Goal: Information Seeking & Learning: Understand process/instructions

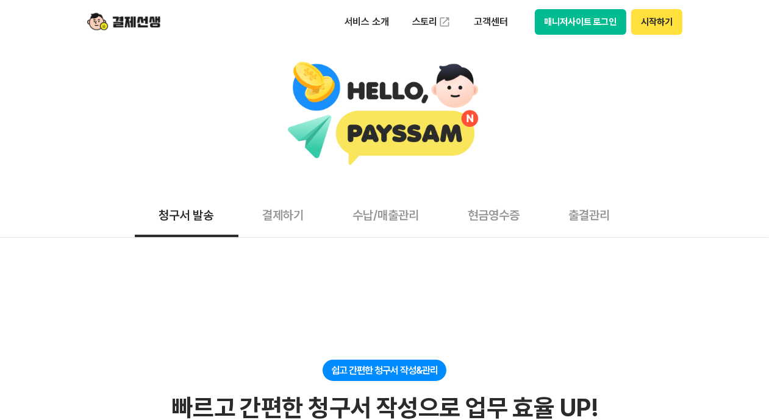
click at [590, 22] on button "매니저사이트 로그인" at bounding box center [581, 22] width 92 height 26
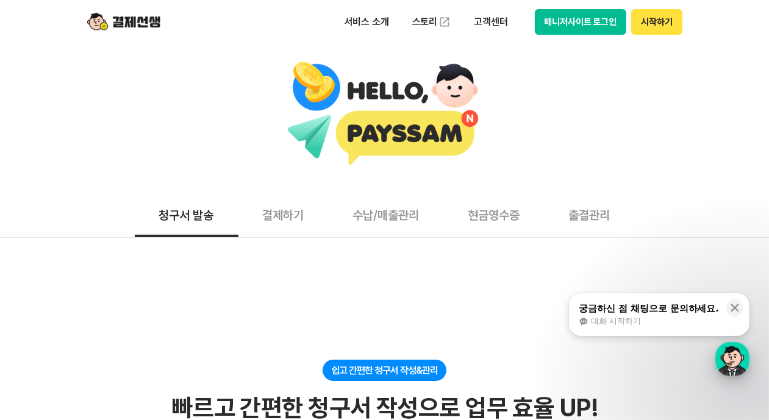
click at [727, 357] on div "button" at bounding box center [733, 359] width 34 height 34
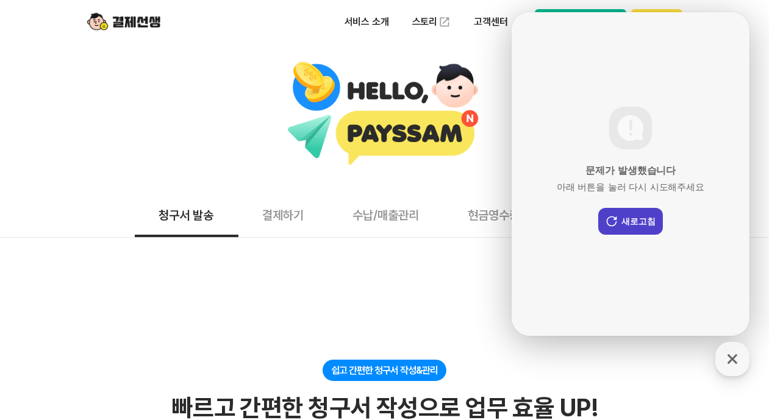
click at [634, 217] on button "새로고침" at bounding box center [630, 221] width 65 height 27
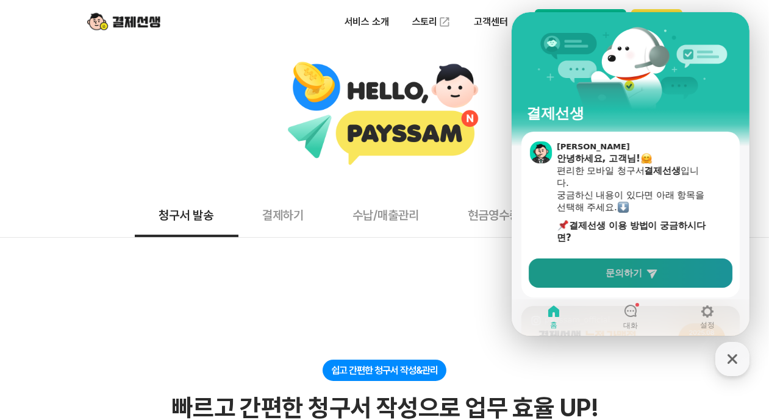
click at [649, 274] on icon at bounding box center [652, 273] width 12 height 12
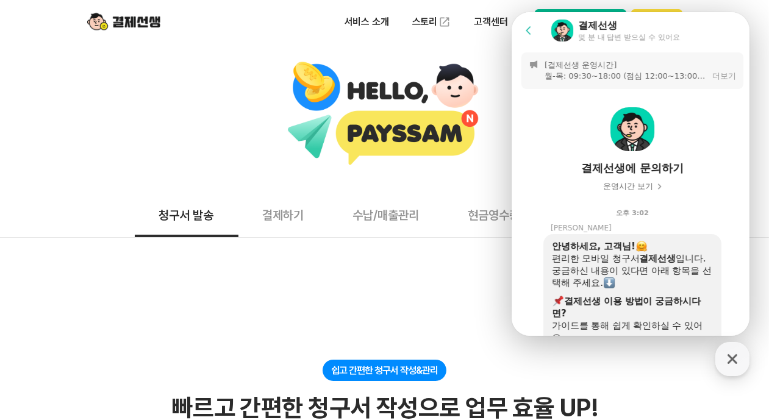
scroll to position [435, 0]
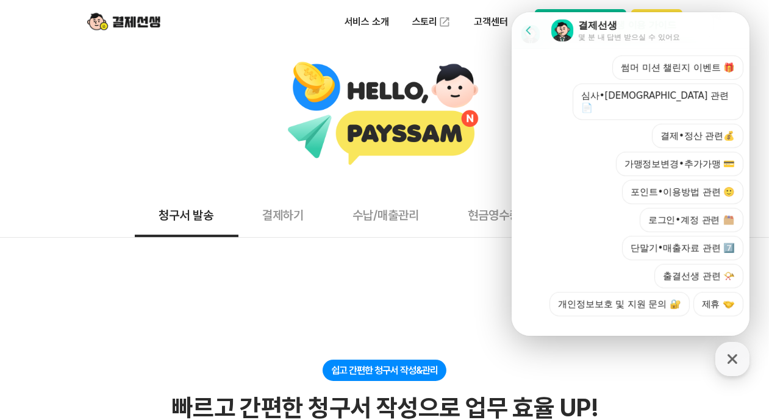
click at [623, 317] on div at bounding box center [632, 333] width 242 height 33
click at [619, 317] on div at bounding box center [632, 333] width 242 height 33
click at [702, 124] on button "결제•정산 관련💰" at bounding box center [698, 136] width 92 height 24
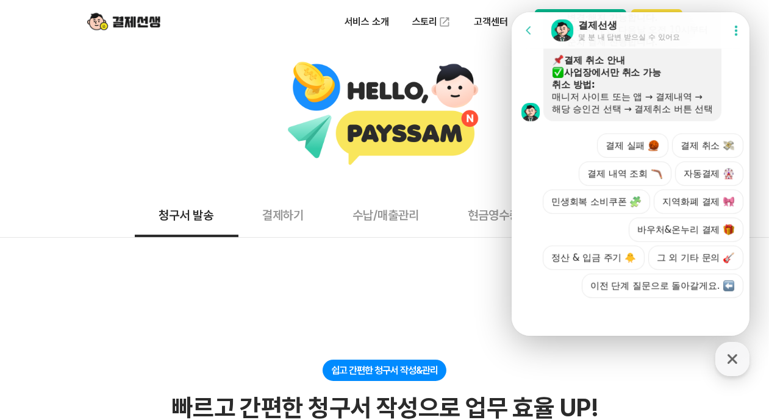
scroll to position [854, 0]
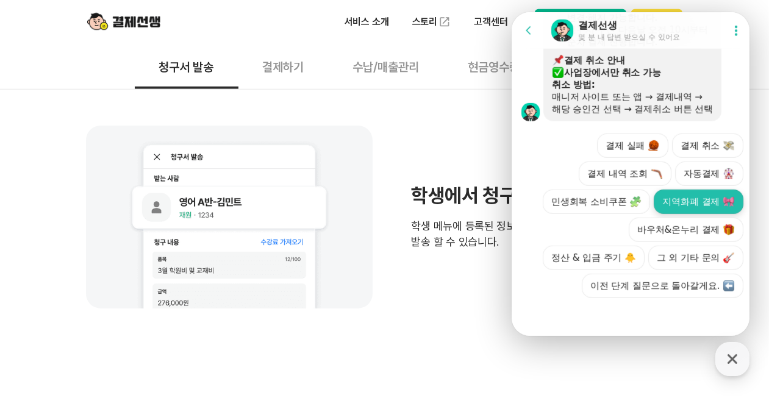
click at [682, 190] on button "지역화폐 결제" at bounding box center [699, 202] width 90 height 24
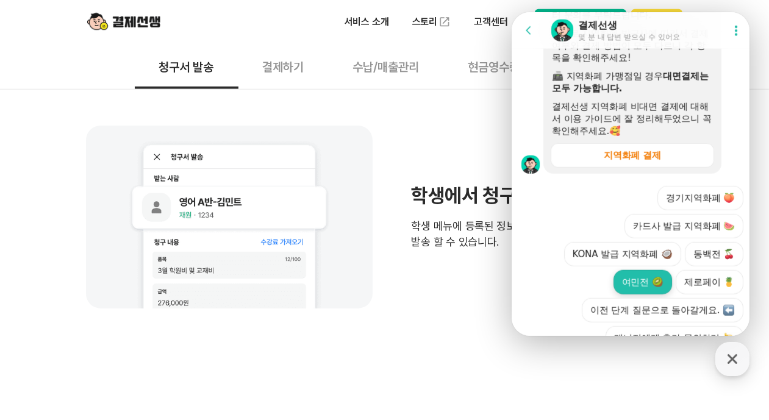
scroll to position [1074, 0]
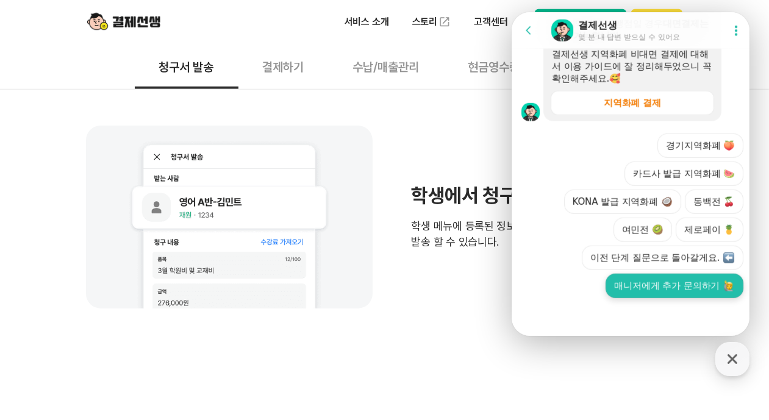
click at [668, 292] on button "매니저에게 추가 문의하기" at bounding box center [674, 286] width 138 height 24
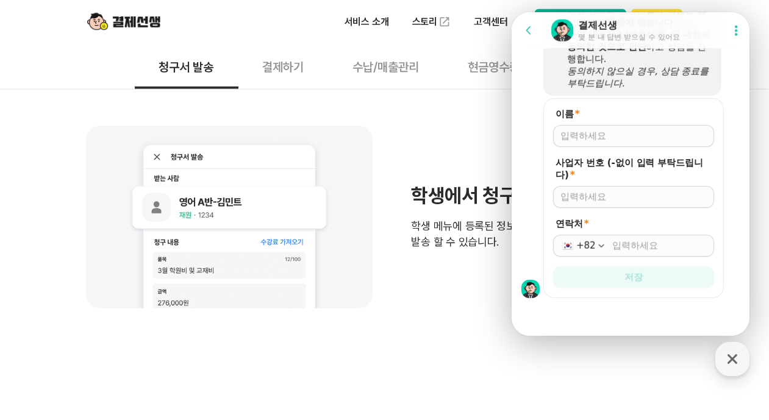
scroll to position [1364, 0]
click at [654, 138] on input "이름 *" at bounding box center [633, 136] width 146 height 12
type input "[PERSON_NAME]"
click at [647, 190] on div at bounding box center [633, 197] width 161 height 22
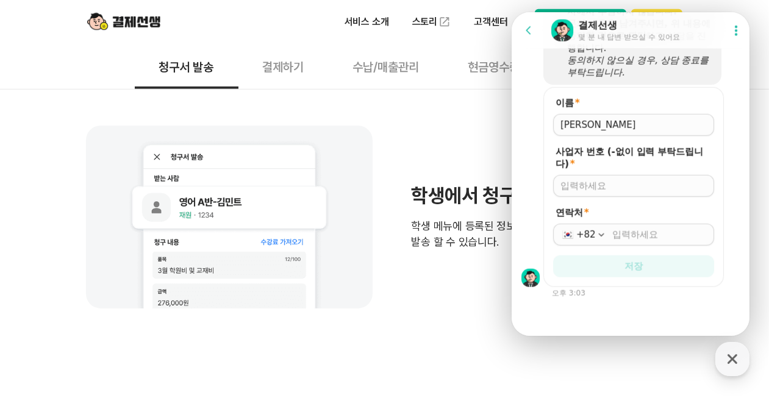
scroll to position [1375, 0]
click at [647, 192] on input "사업자 번호 (-없이 입력 부탁드립니다) *" at bounding box center [633, 186] width 146 height 12
type input "0"
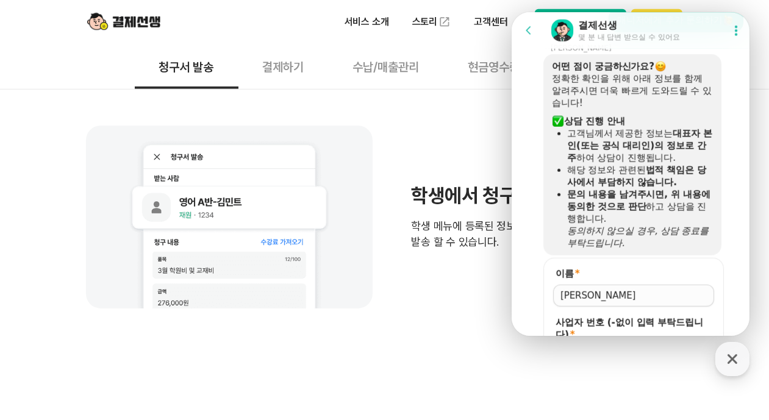
scroll to position [1314, 0]
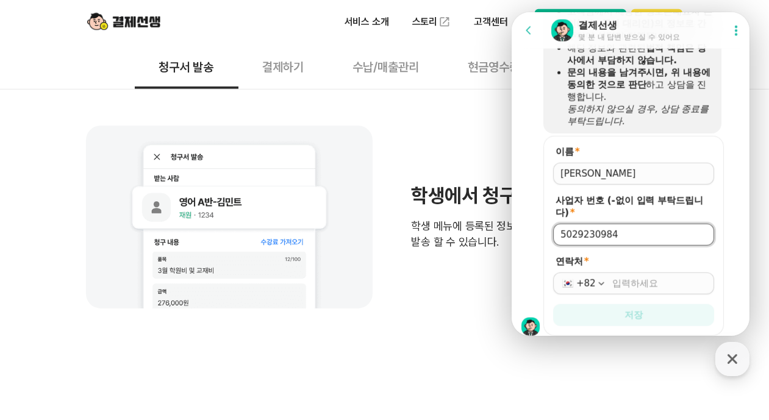
type input "5029230984"
click at [665, 290] on input "연락처 *" at bounding box center [659, 284] width 95 height 12
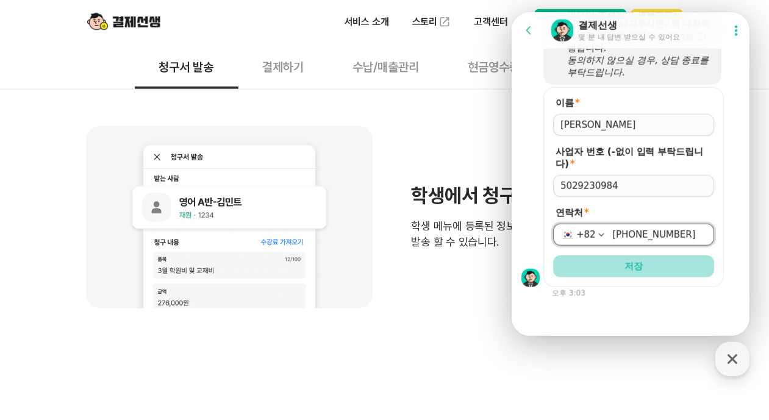
type input "[PHONE_NUMBER]"
click at [661, 270] on button "저장" at bounding box center [633, 267] width 161 height 22
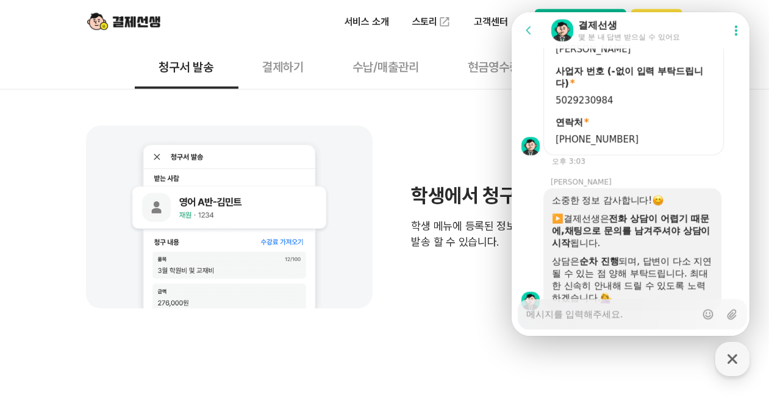
scroll to position [1494, 0]
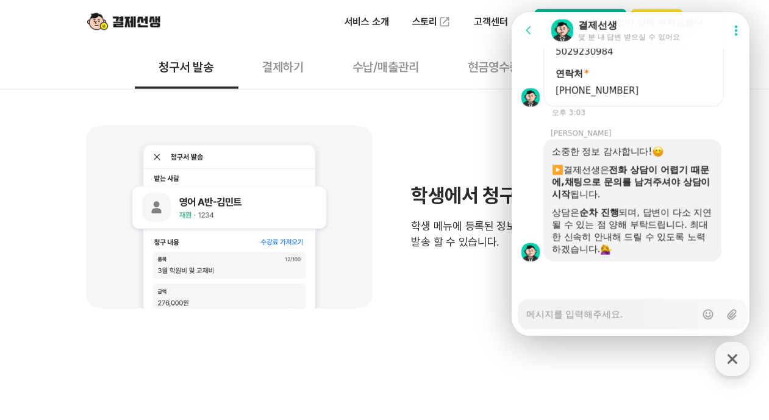
click at [283, 72] on button "결제하기" at bounding box center [284, 66] width 90 height 45
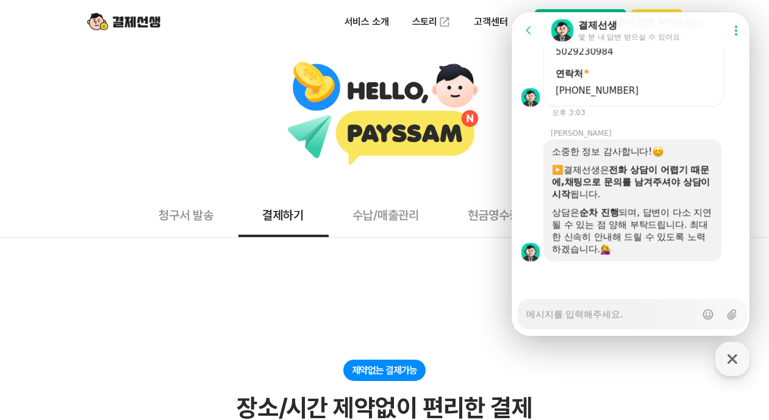
click at [589, 312] on textarea "Messenger Input Textarea" at bounding box center [611, 310] width 170 height 21
type textarea "x"
type textarea "지"
type textarea "x"
type textarea "지여"
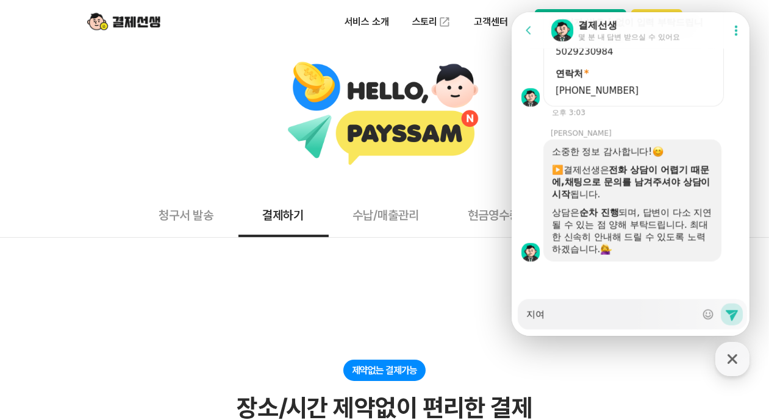
type textarea "x"
type textarea "지역"
type textarea "x"
type textarea "지역ㅎ"
type textarea "x"
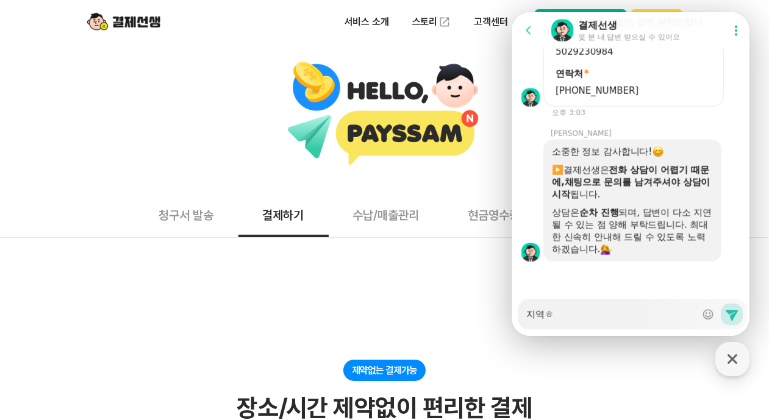
type textarea "지역호"
type textarea "x"
type textarea "지역화"
type textarea "x"
type textarea "지역홮"
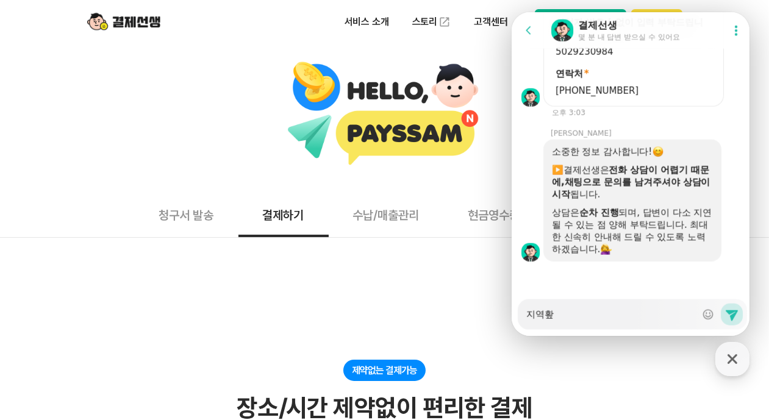
type textarea "x"
type textarea "지역화폐"
type textarea "x"
type textarea "지역화폐"
type textarea "x"
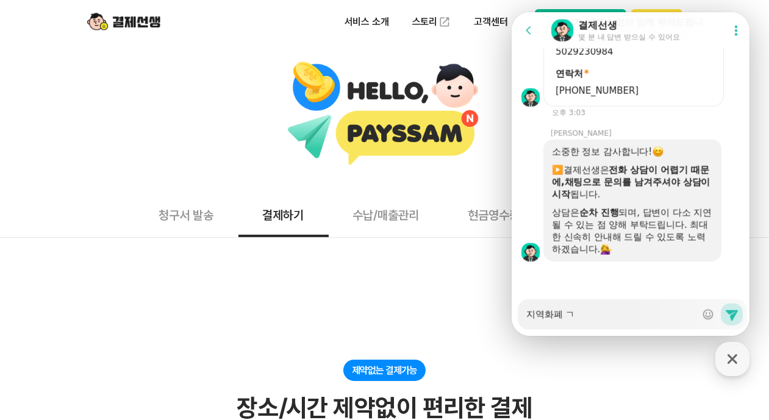
type textarea "지역화폐 겨"
type textarea "x"
type textarea "지역화폐 결"
type textarea "x"
type textarea "지역화폐 결ㅈ"
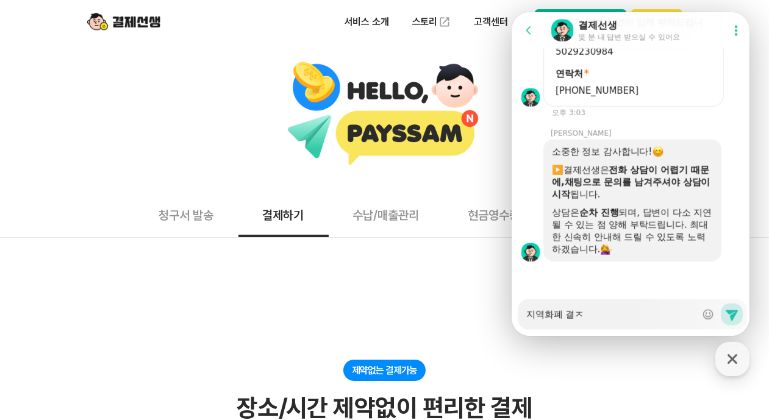
type textarea "x"
type textarea "지역화폐 결제"
type textarea "x"
type textarea "지역화폐 결제"
type textarea "x"
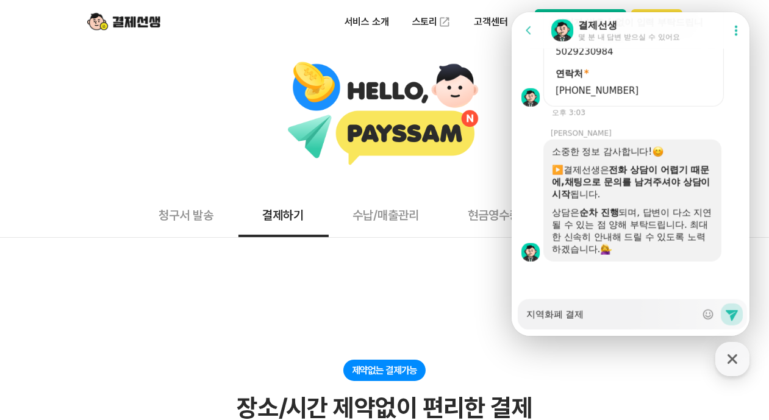
type textarea "지역화폐 결제 ㅅ"
type textarea "x"
type textarea "지역화폐 결제 서"
type textarea "x"
type textarea "지역화폐 결제 선"
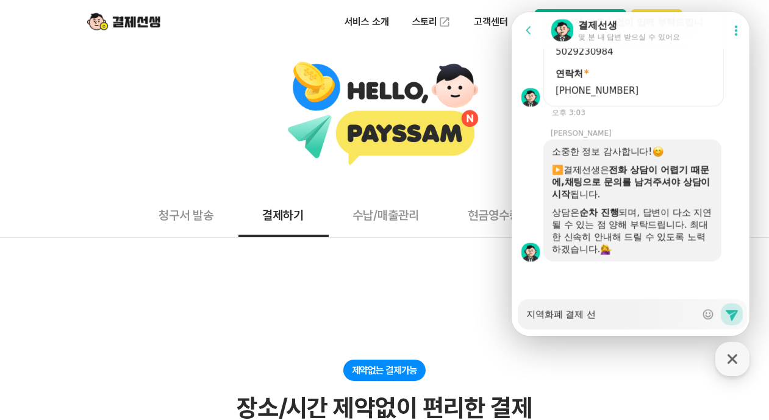
type textarea "x"
type textarea "지역화폐 결제 선ㅅ"
type textarea "x"
type textarea "지역화폐 결제 선새"
type textarea "x"
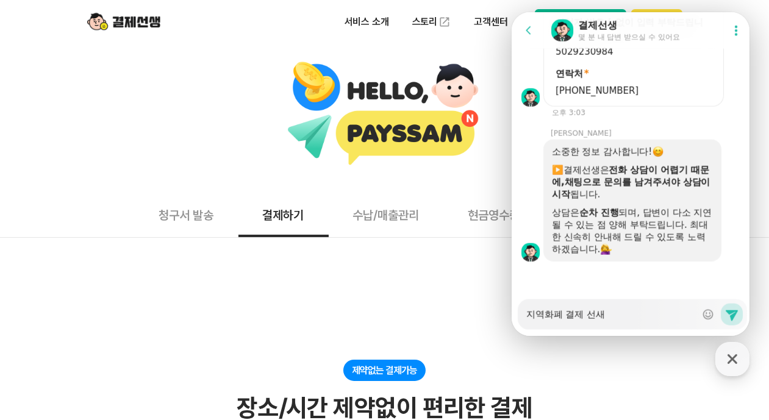
type textarea "지역화폐 결제 선생"
type textarea "x"
type textarea "지역화폐 결제 선새"
type textarea "x"
type textarea "지역화폐 결제 선ㅅ"
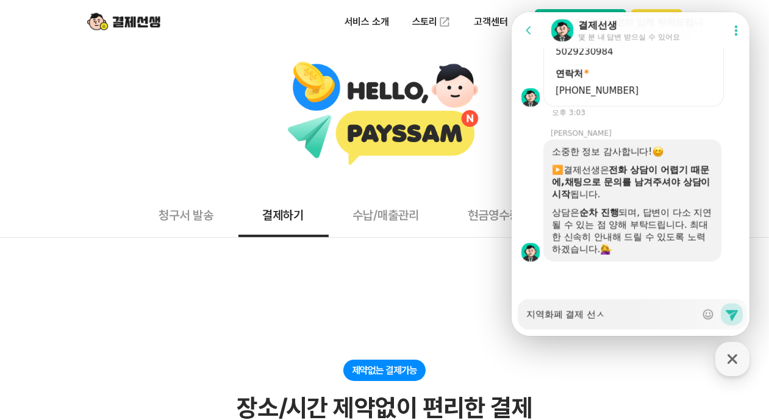
type textarea "x"
type textarea "지역화폐 결제 선"
type textarea "x"
type textarea "지역화폐 결제"
type textarea "x"
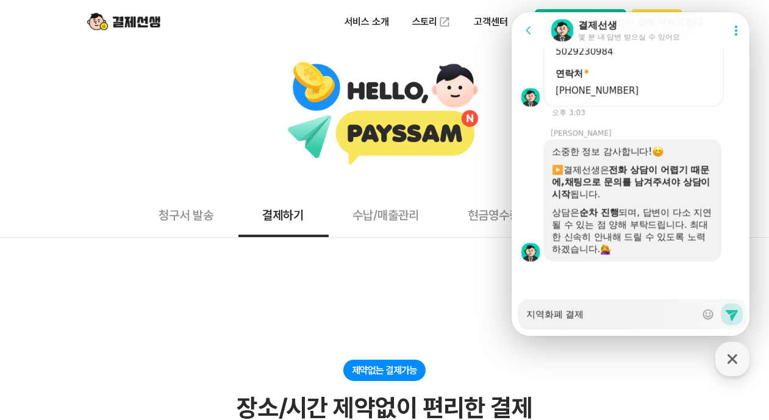
type textarea "지역화폐 결제"
type textarea "x"
type textarea "지역화폐 결제하"
type textarea "x"
type textarea "지역화폐 결제한"
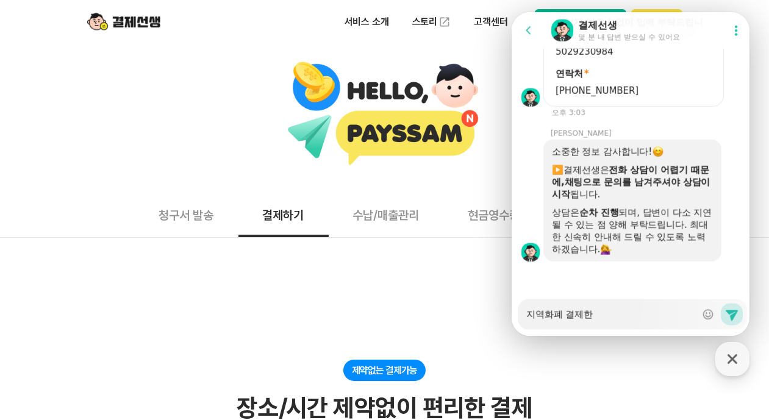
type textarea "x"
type textarea "지역화폐 결제하는"
type textarea "x"
type textarea "지역화폐 결제하는"
type textarea "x"
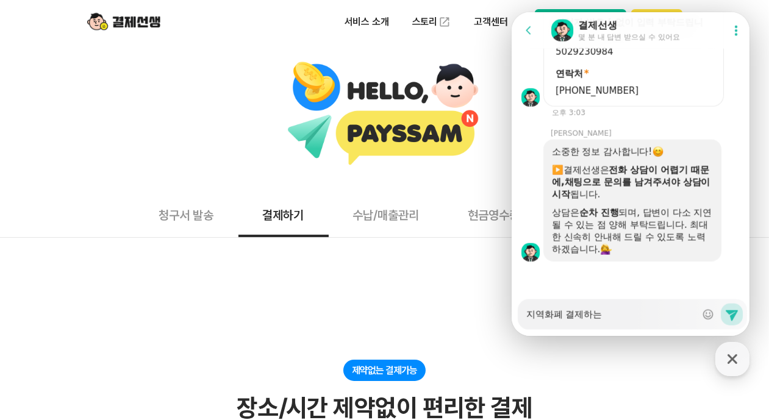
type textarea "지역화폐 결제하는 ㅂ"
type textarea "x"
type textarea "지역화폐 결제하는 버"
type textarea "x"
type textarea "지역화폐 결제하는 법"
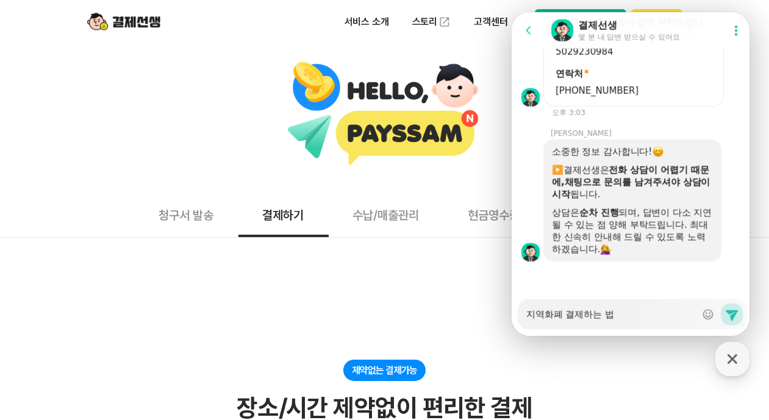
type textarea "x"
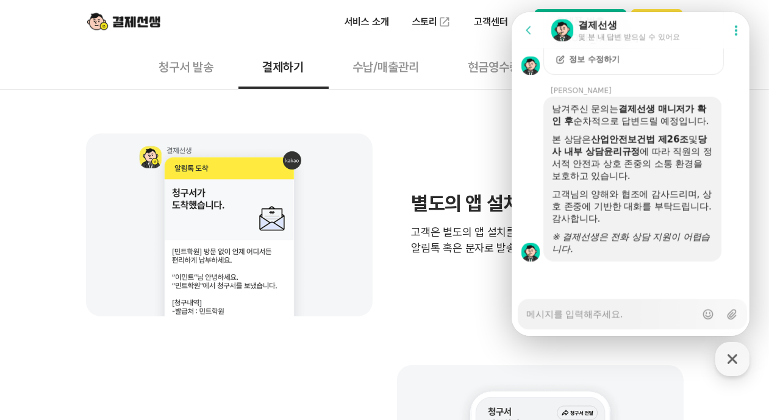
scroll to position [610, 0]
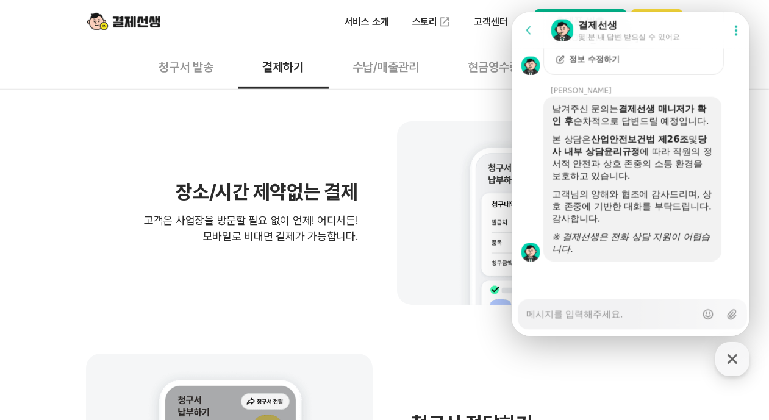
click at [372, 279] on div "장소/시간 제약없는 결제 고객은 사업장을 방문할 필요 없이 언제! 어디서든! 모바일로 비대면 결제가 가능합니다." at bounding box center [385, 212] width 598 height 183
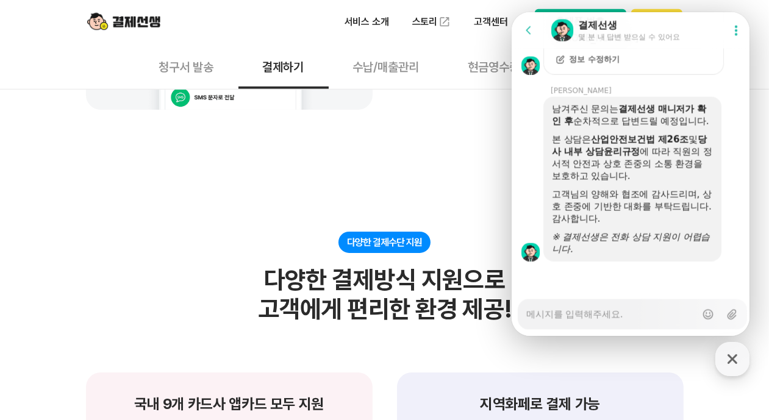
scroll to position [1281, 0]
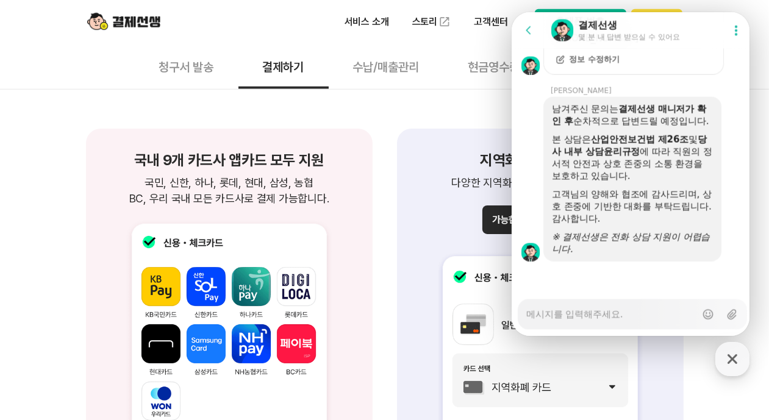
click at [531, 30] on icon at bounding box center [528, 30] width 12 height 12
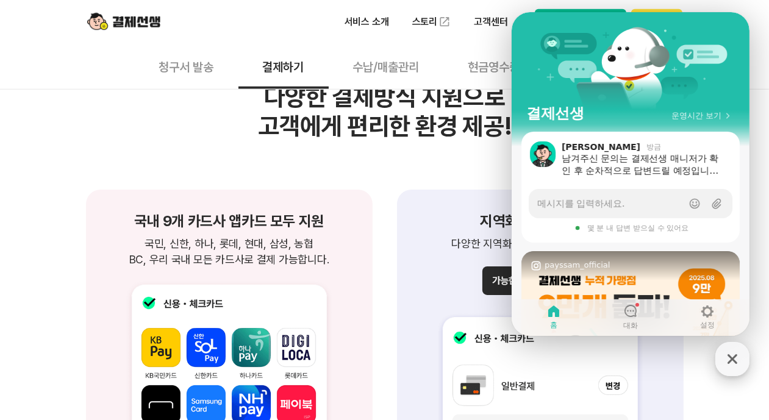
click at [732, 355] on icon "button" at bounding box center [733, 359] width 22 height 22
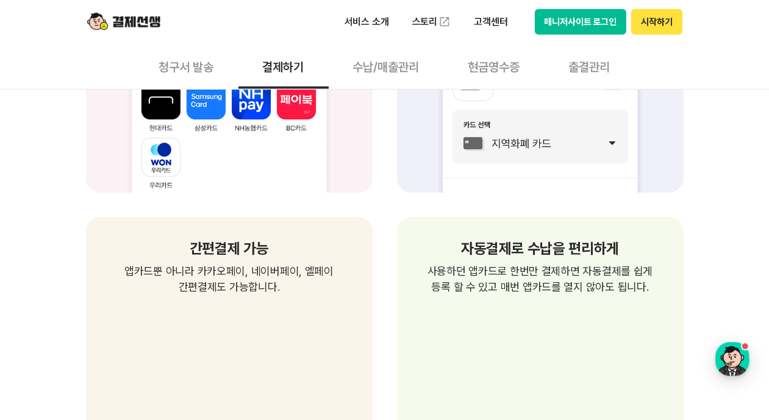
scroll to position [1281, 0]
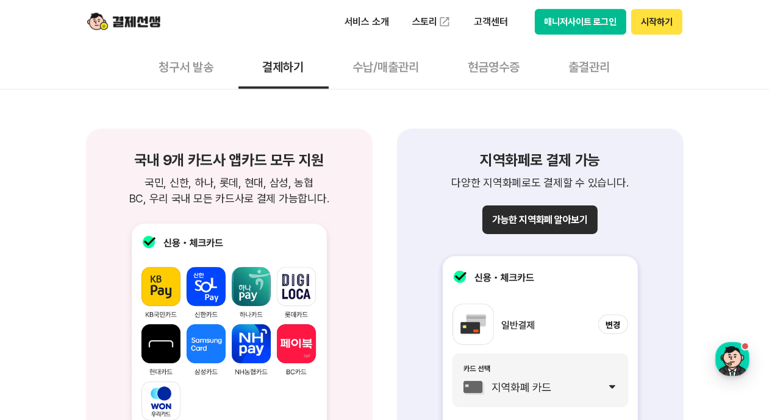
click at [582, 220] on button "가능한 지역화폐 알아보기" at bounding box center [540, 220] width 115 height 29
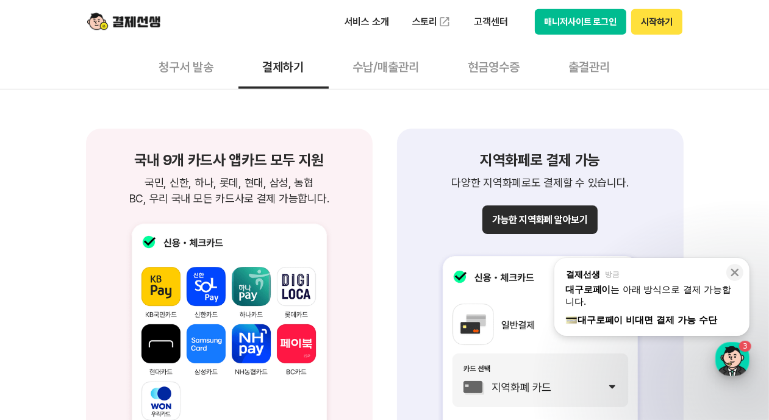
drag, startPoint x: 731, startPoint y: 347, endPoint x: 206, endPoint y: 312, distance: 526.6
click at [731, 347] on div "button" at bounding box center [733, 359] width 34 height 34
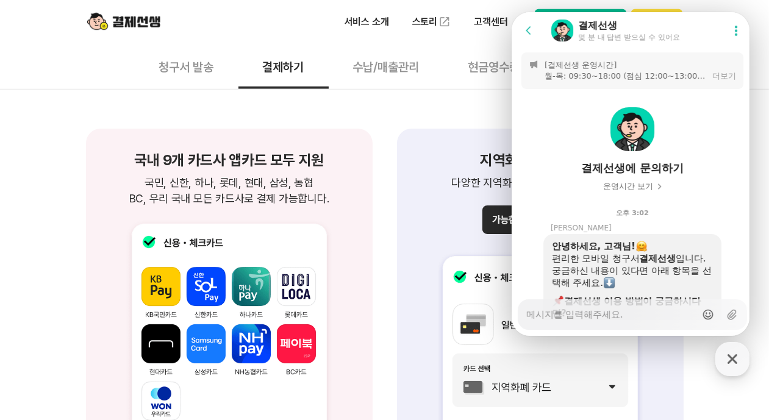
scroll to position [2212, 0]
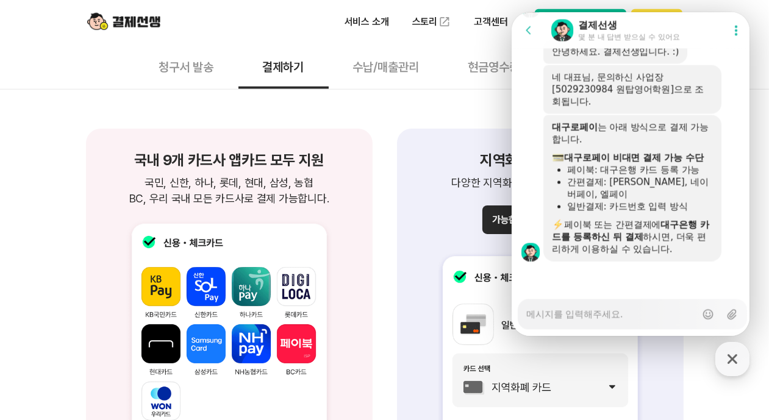
type textarea "x"
